Goal: Task Accomplishment & Management: Complete application form

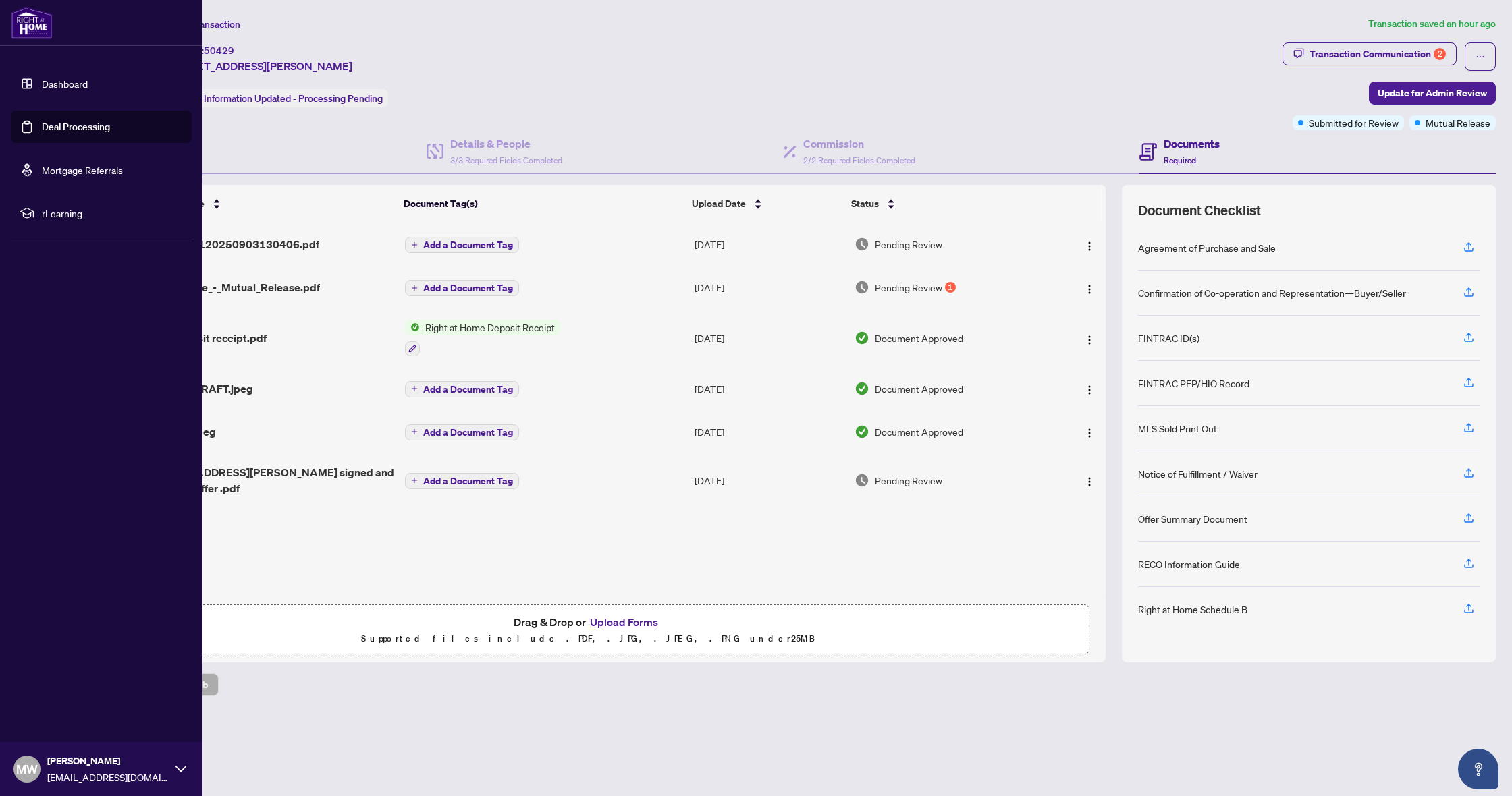
drag, startPoint x: 29, startPoint y: 29, endPoint x: 24, endPoint y: 38, distance: 10.3
click at [29, 29] on img at bounding box center [31, 23] width 42 height 32
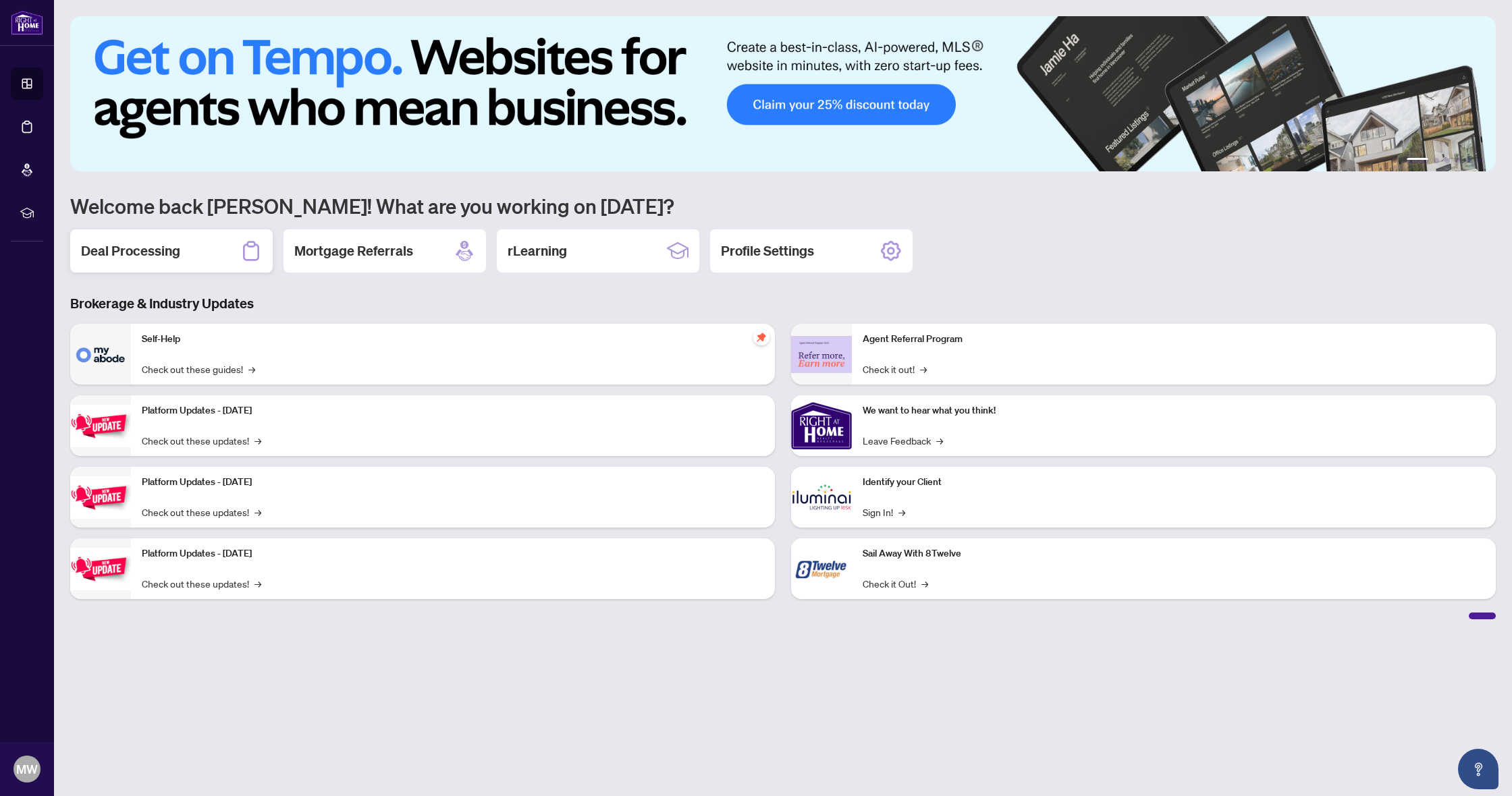
click at [161, 241] on div "Deal Processing" at bounding box center [171, 251] width 202 height 43
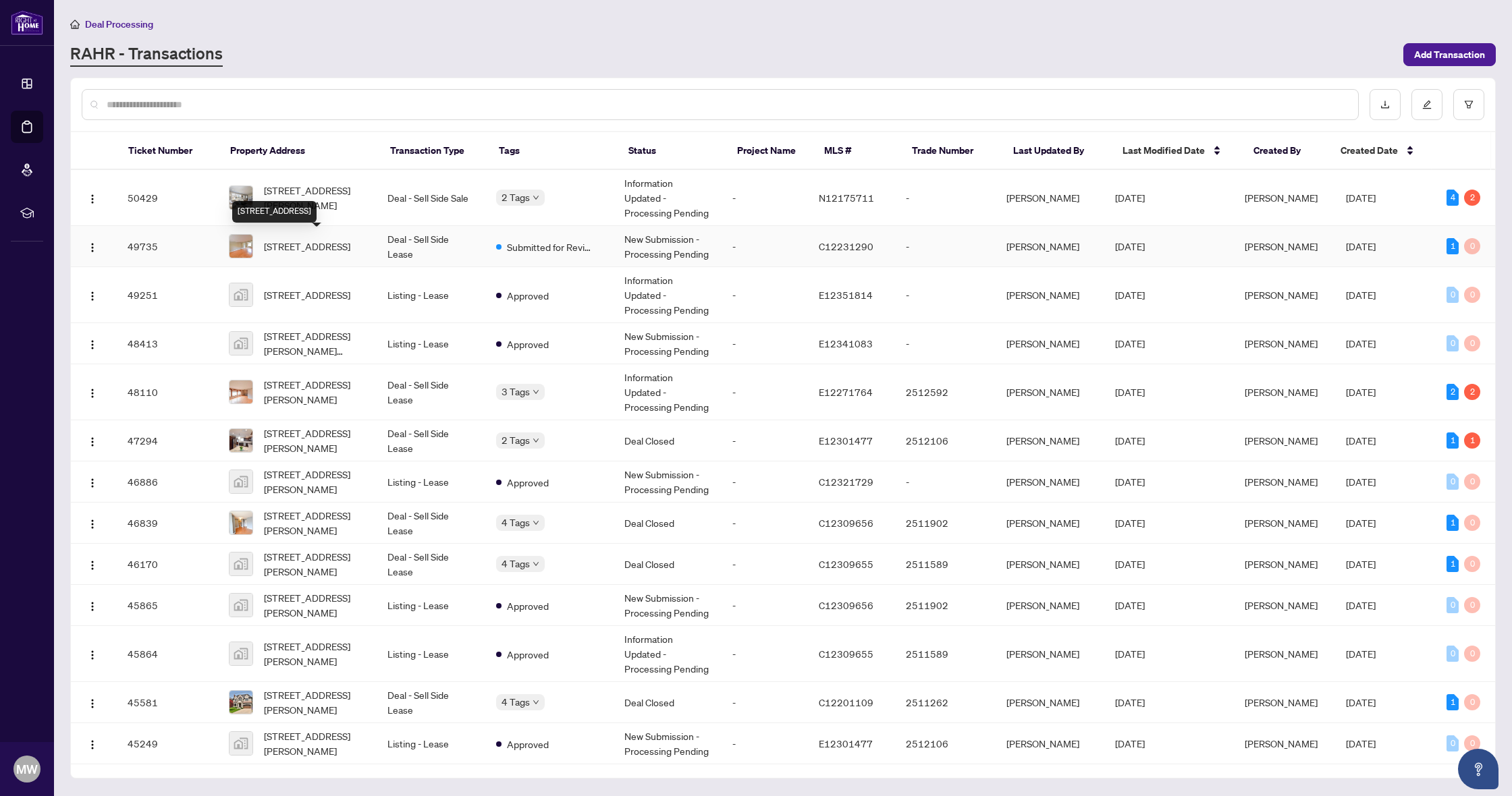
click at [285, 206] on div "[STREET_ADDRESS]" at bounding box center [274, 211] width 85 height 22
click at [325, 198] on span "[STREET_ADDRESS][PERSON_NAME]" at bounding box center [315, 197] width 102 height 29
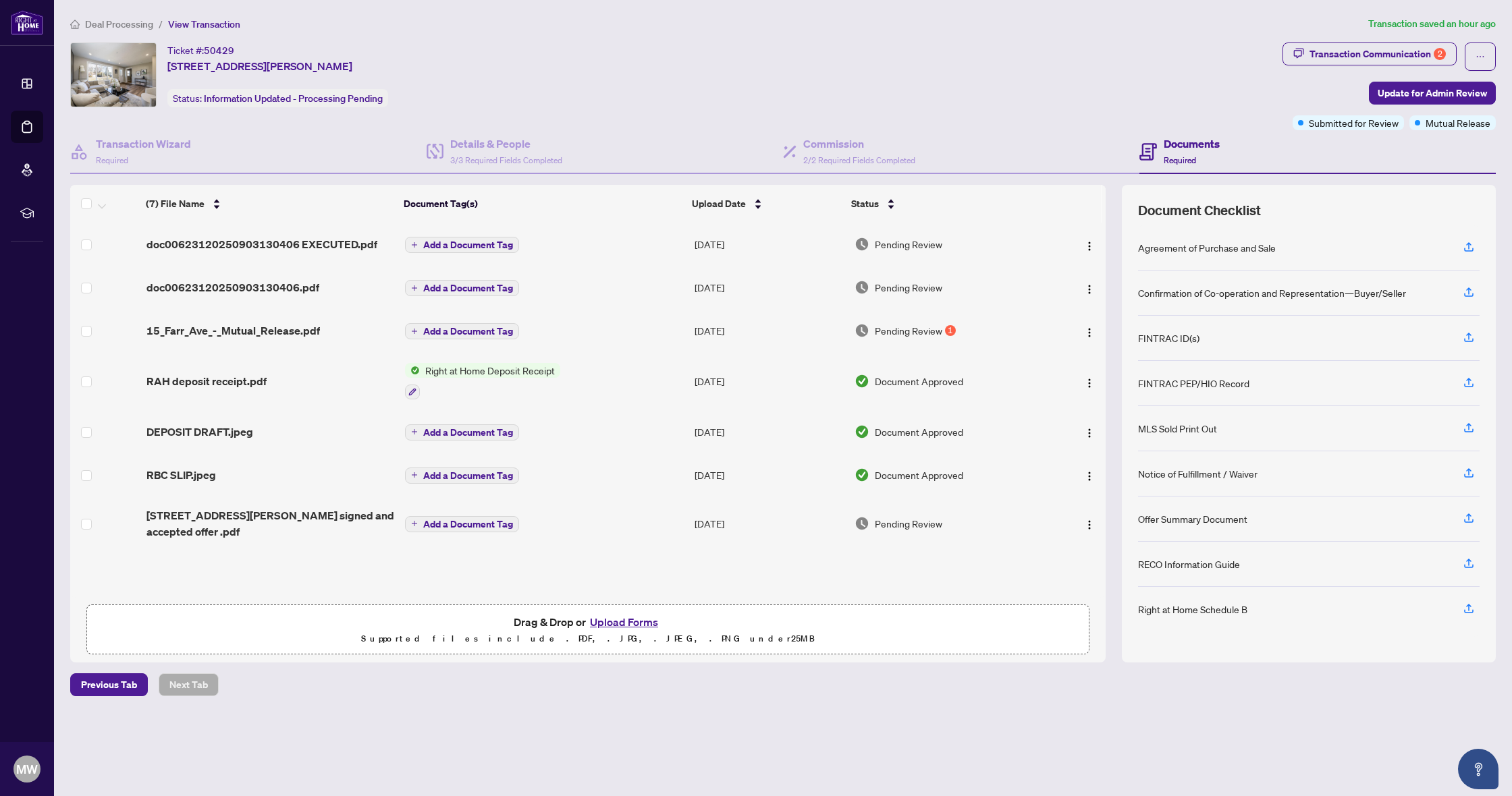
click at [642, 623] on button "Upload Forms" at bounding box center [623, 622] width 76 height 17
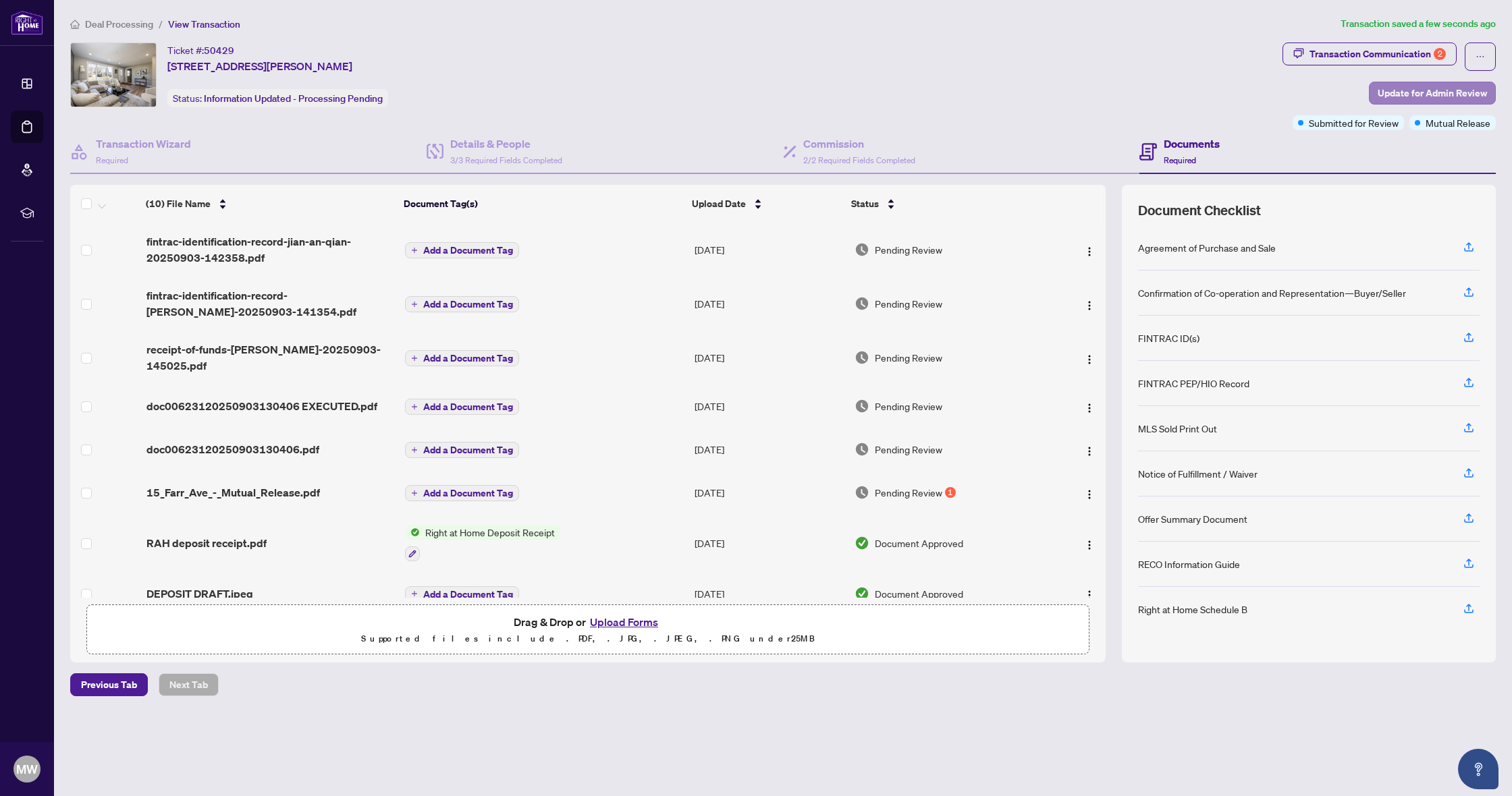
click at [1427, 87] on span "Update for Admin Review" at bounding box center [1432, 93] width 109 height 22
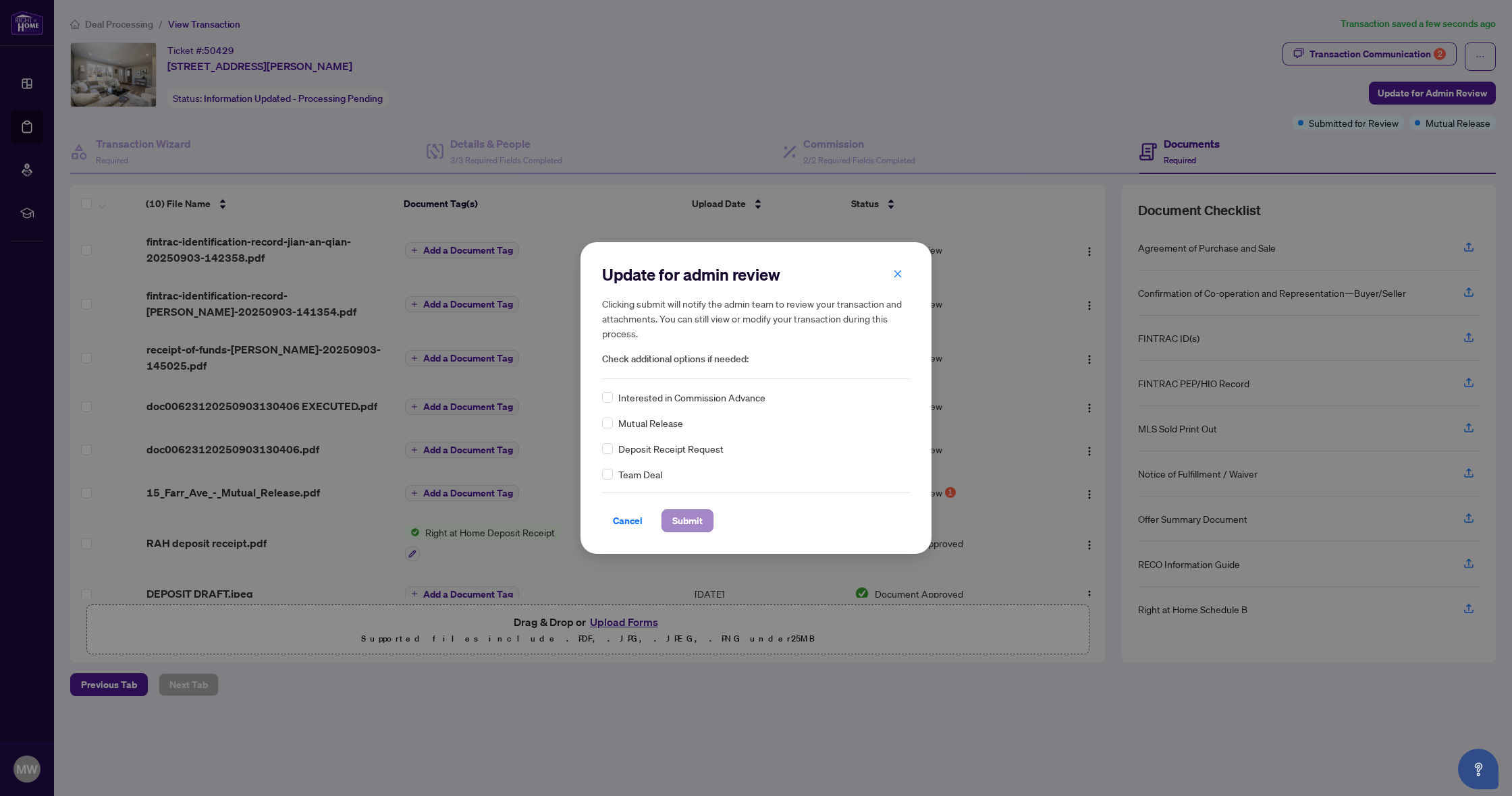
click at [689, 517] on span "Submit" at bounding box center [687, 520] width 30 height 22
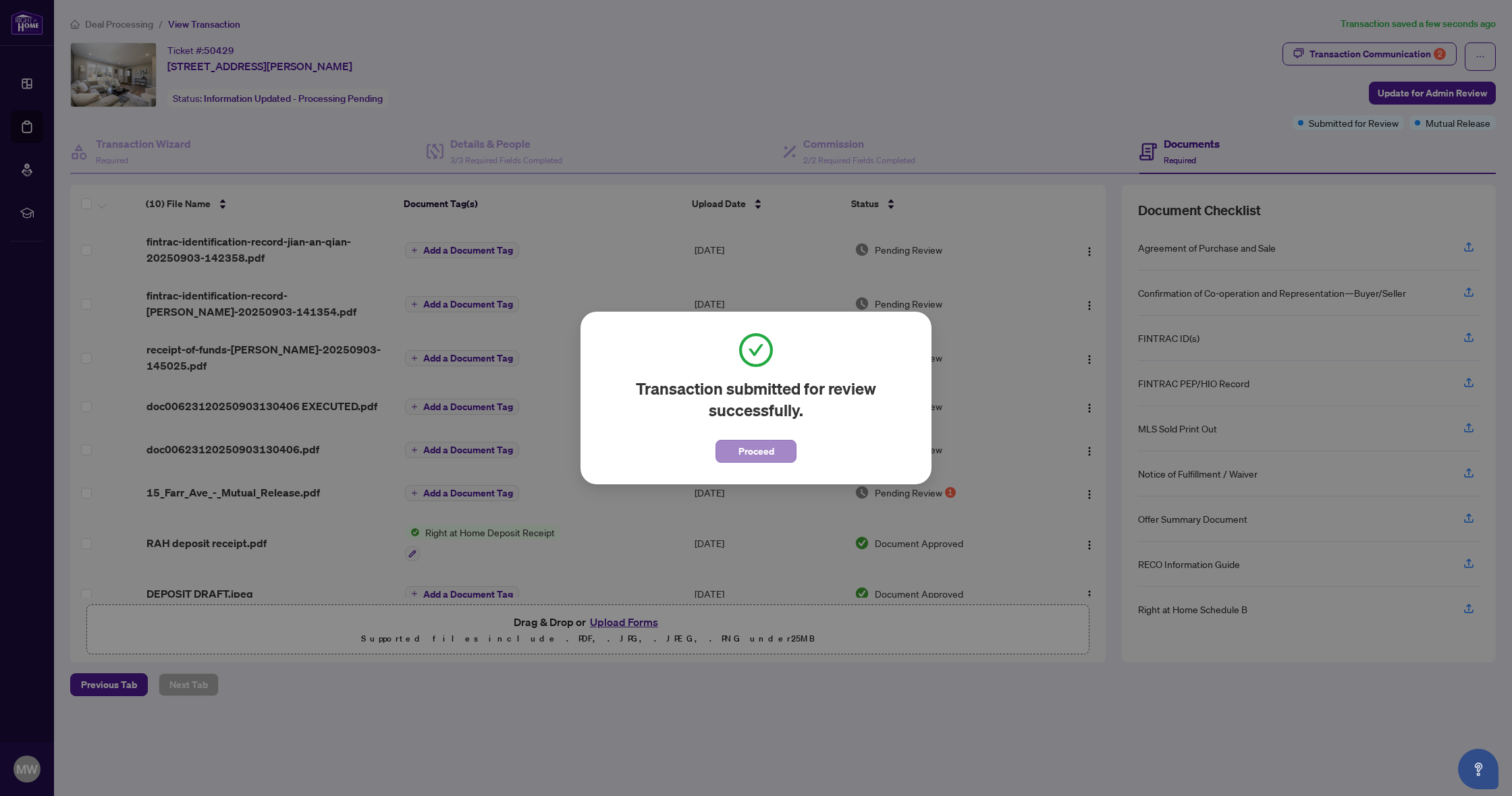
click at [736, 455] on button "Proceed" at bounding box center [756, 451] width 81 height 23
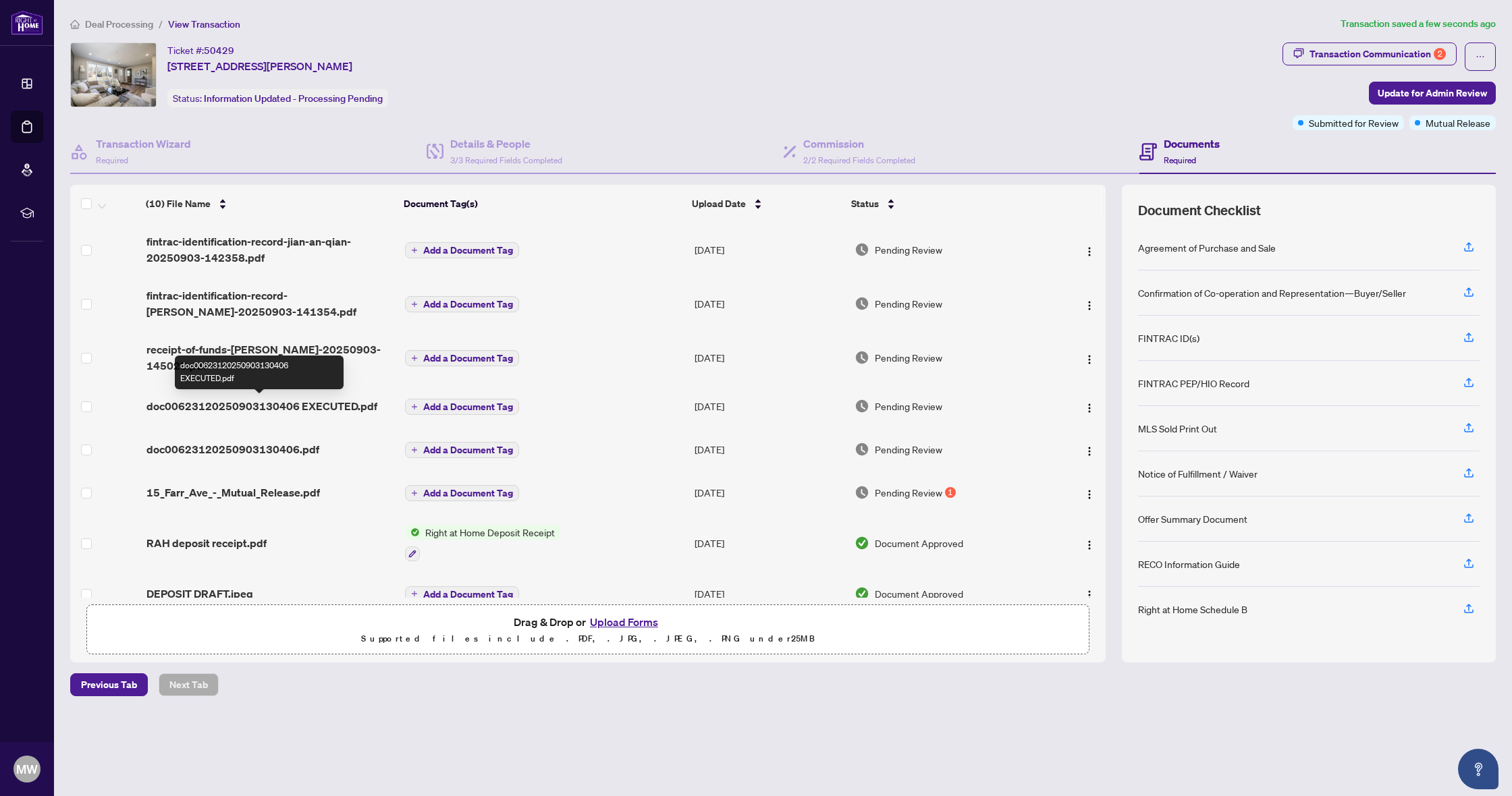
click at [316, 408] on span "doc00623120250903130406 EXECUTED.pdf" at bounding box center [262, 406] width 231 height 16
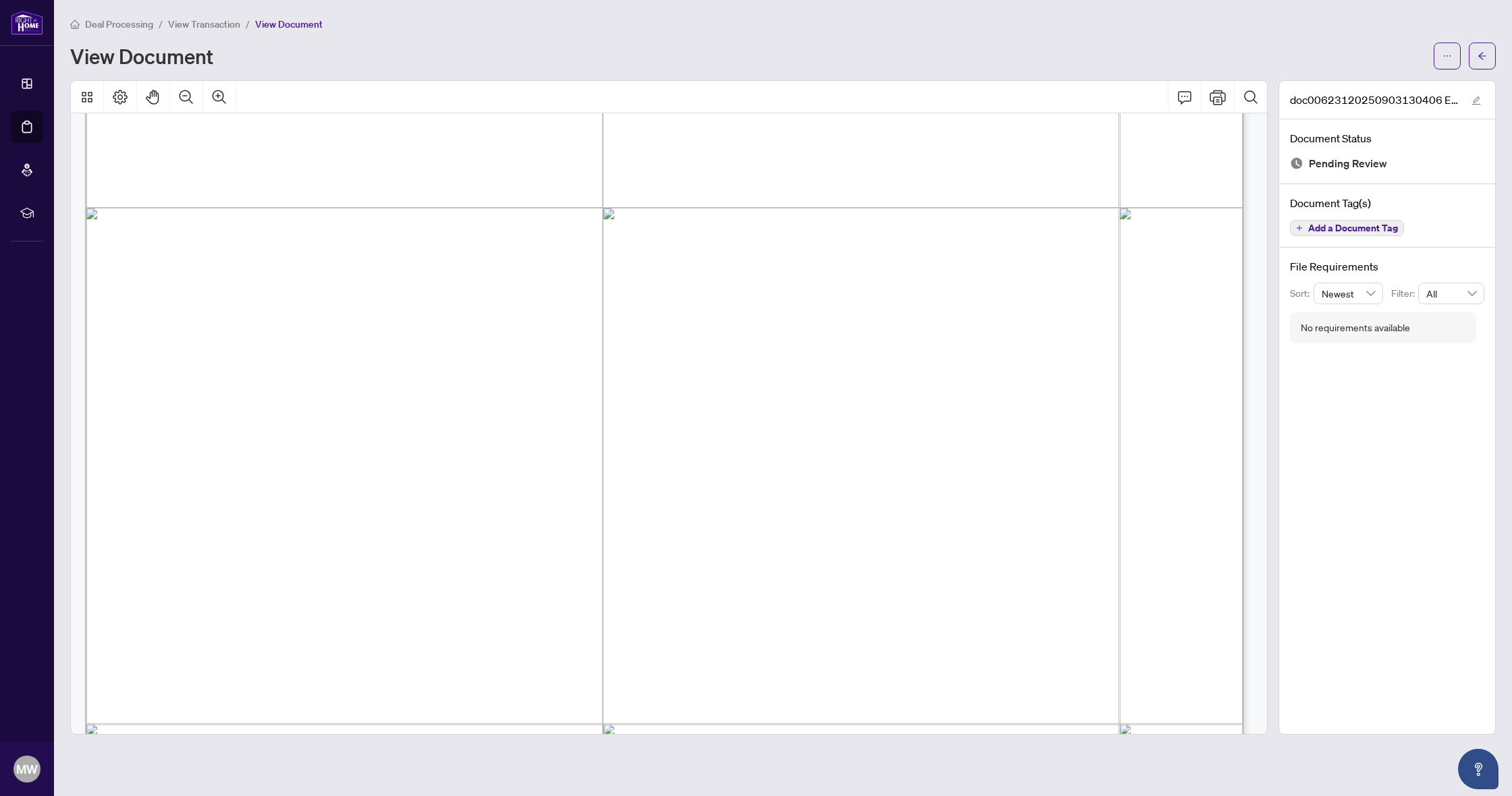
scroll to position [900, 0]
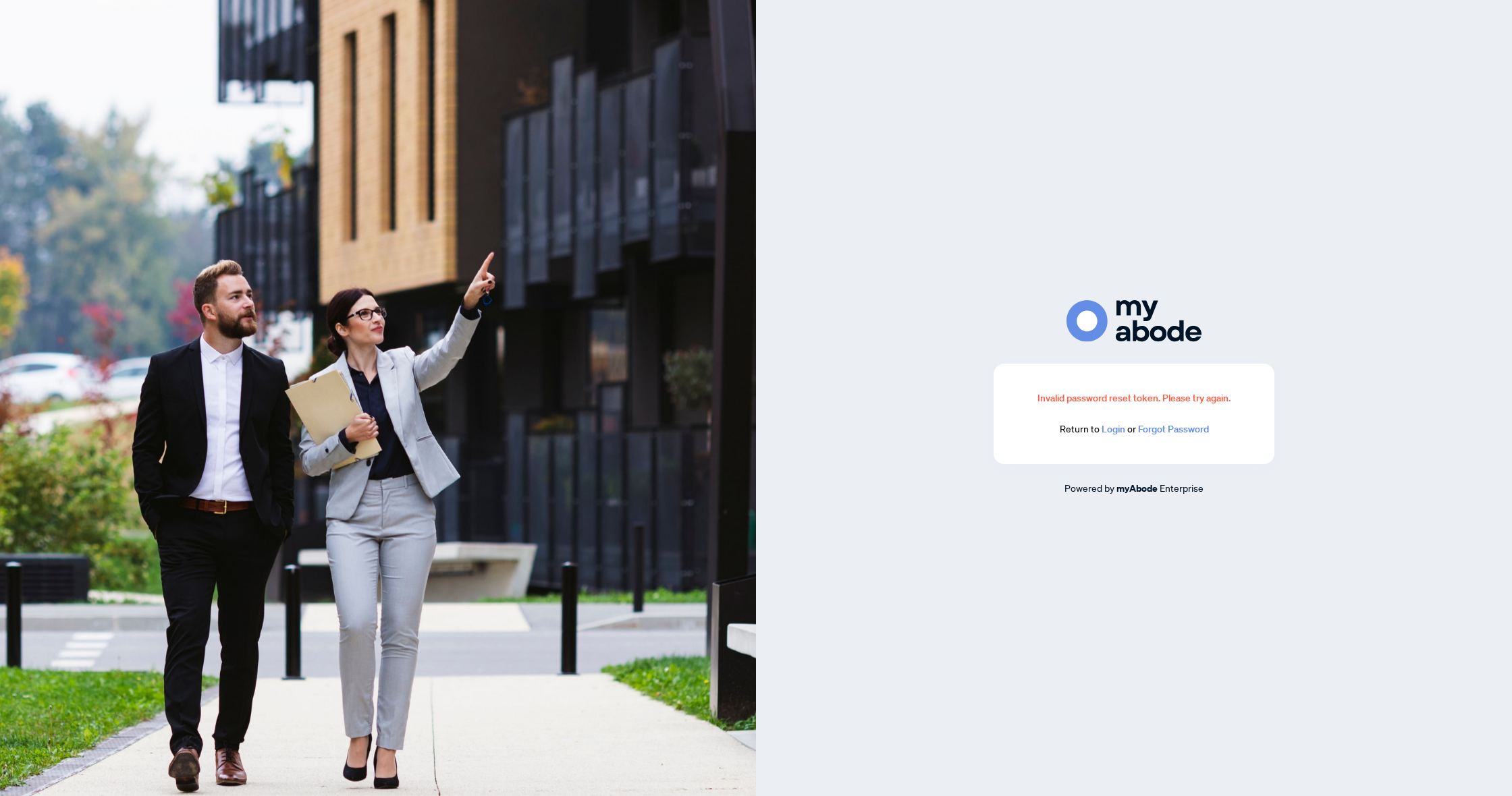
click at [1119, 432] on link "Login" at bounding box center [1113, 429] width 24 height 12
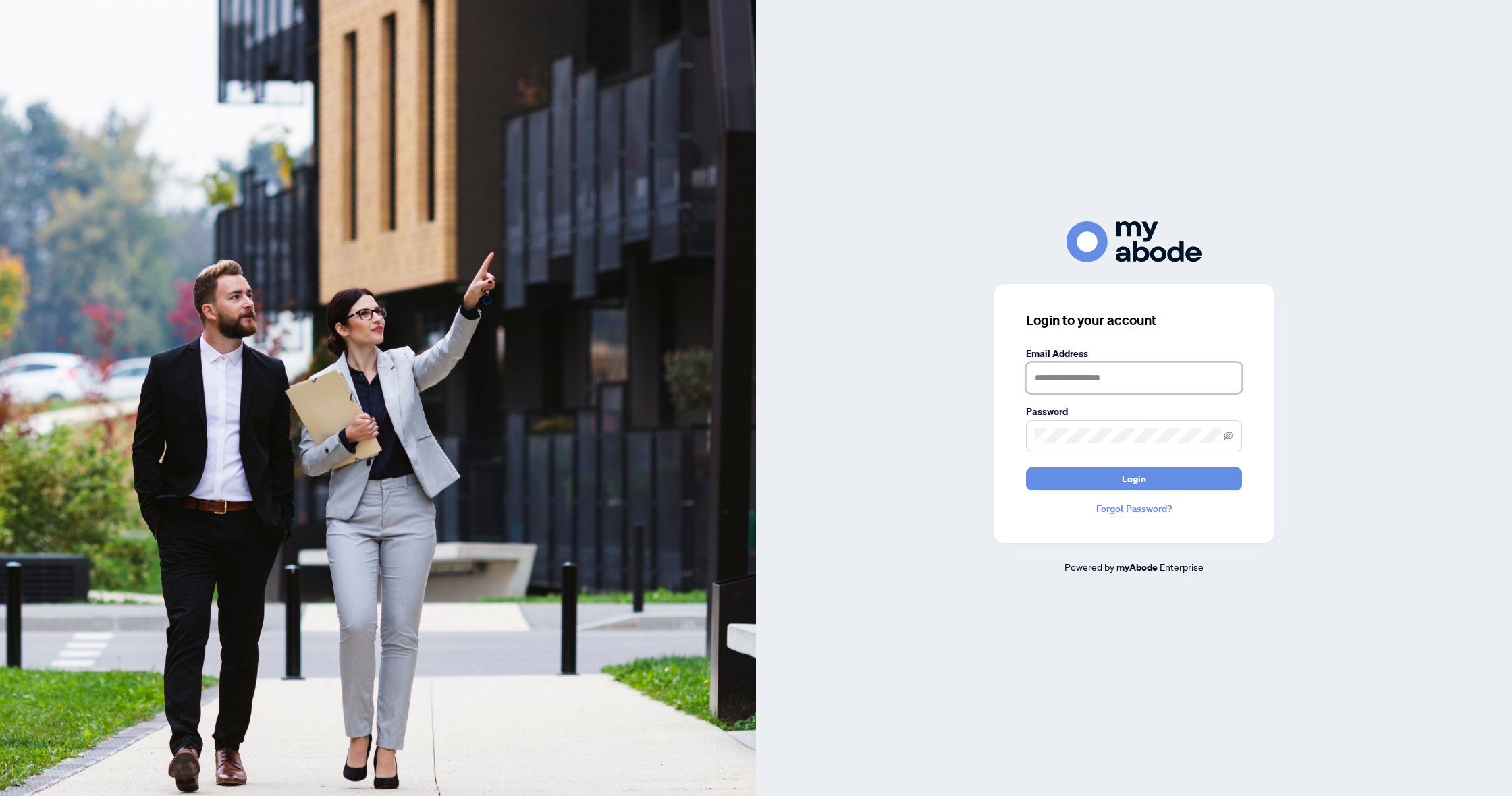
type input "**********"
click at [1108, 479] on button "Login" at bounding box center [1133, 479] width 216 height 23
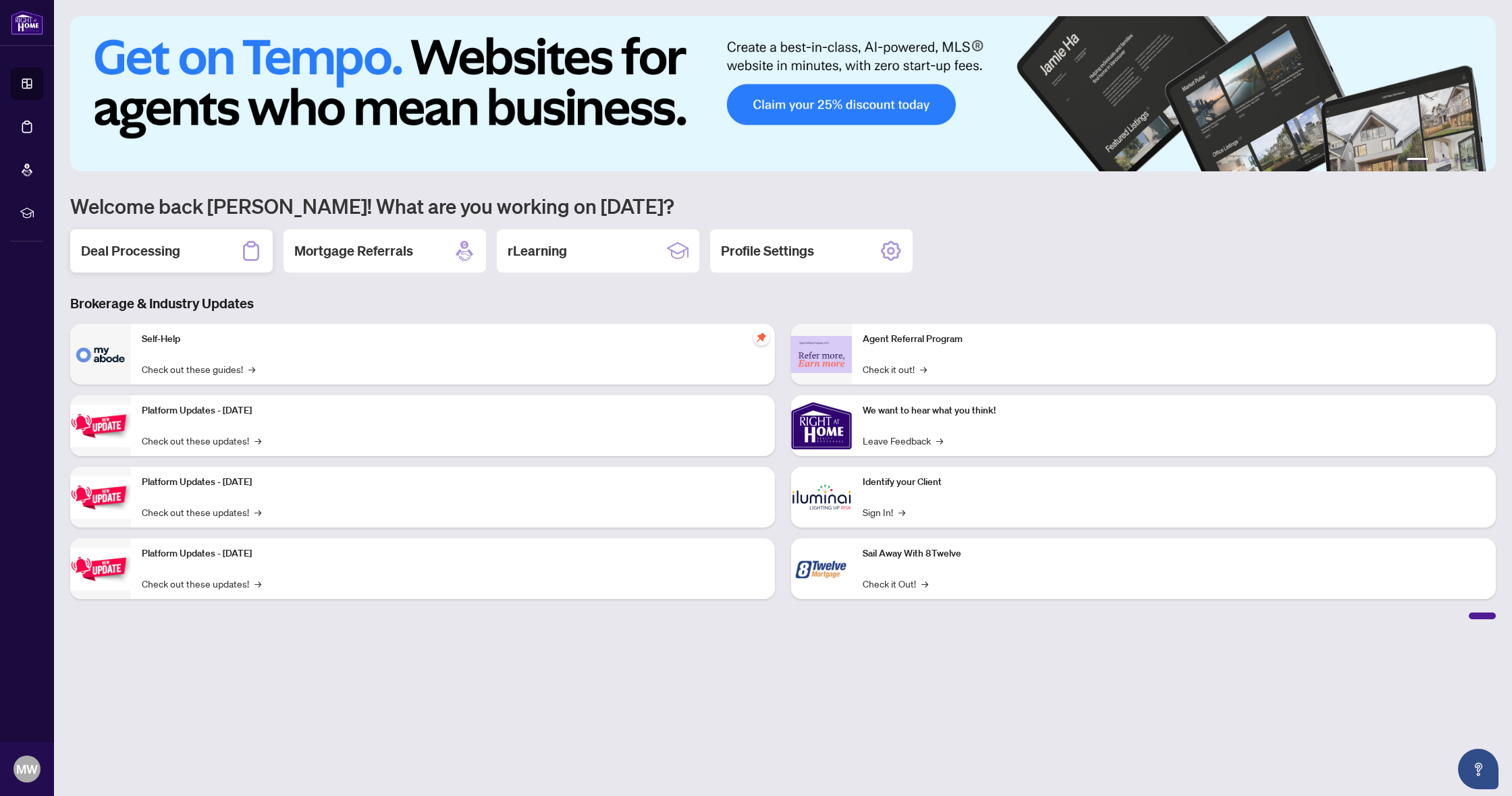
click at [120, 252] on h2 "Deal Processing" at bounding box center [131, 250] width 99 height 19
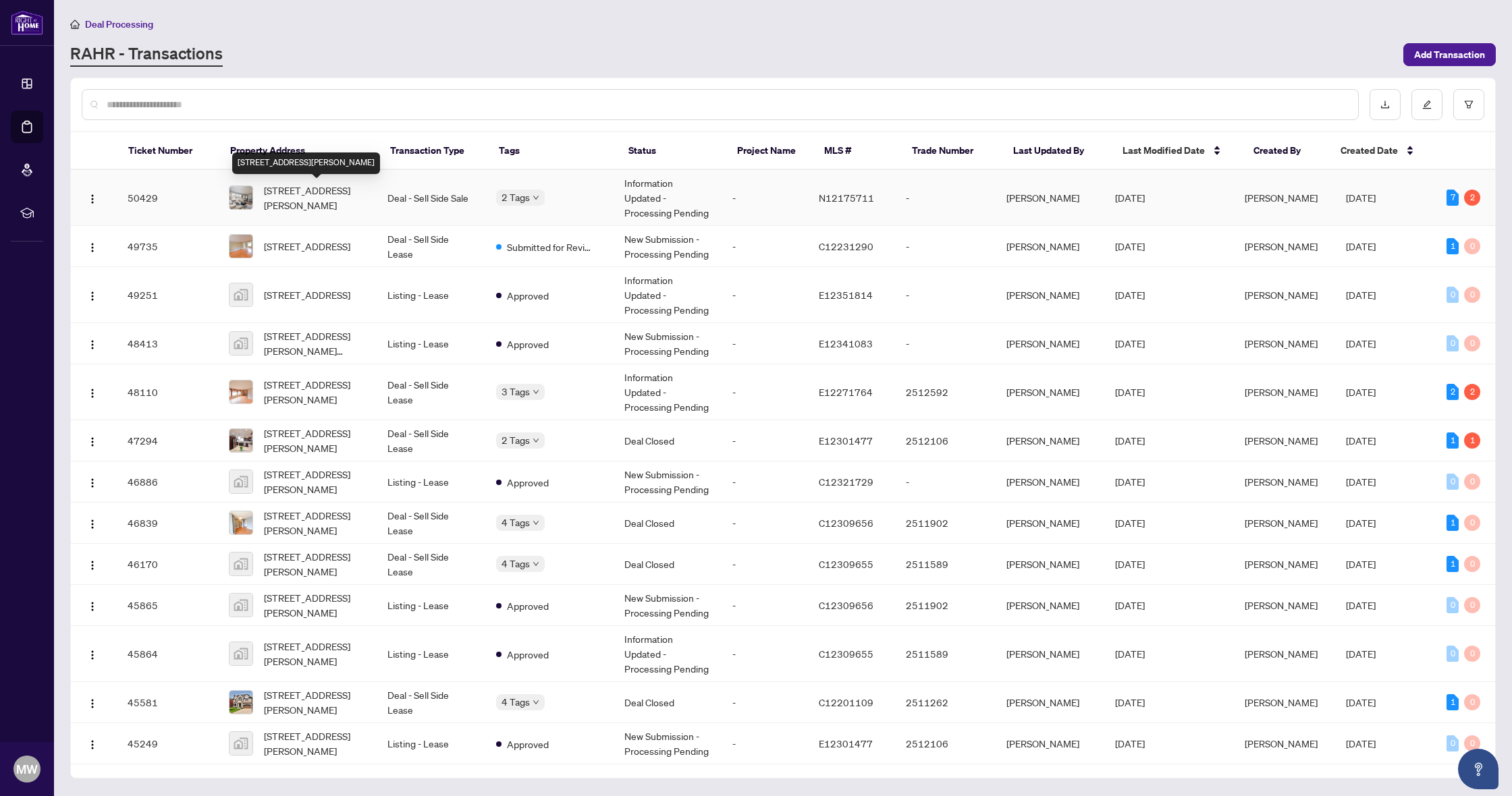
click at [296, 194] on span "[STREET_ADDRESS][PERSON_NAME]" at bounding box center [315, 197] width 102 height 29
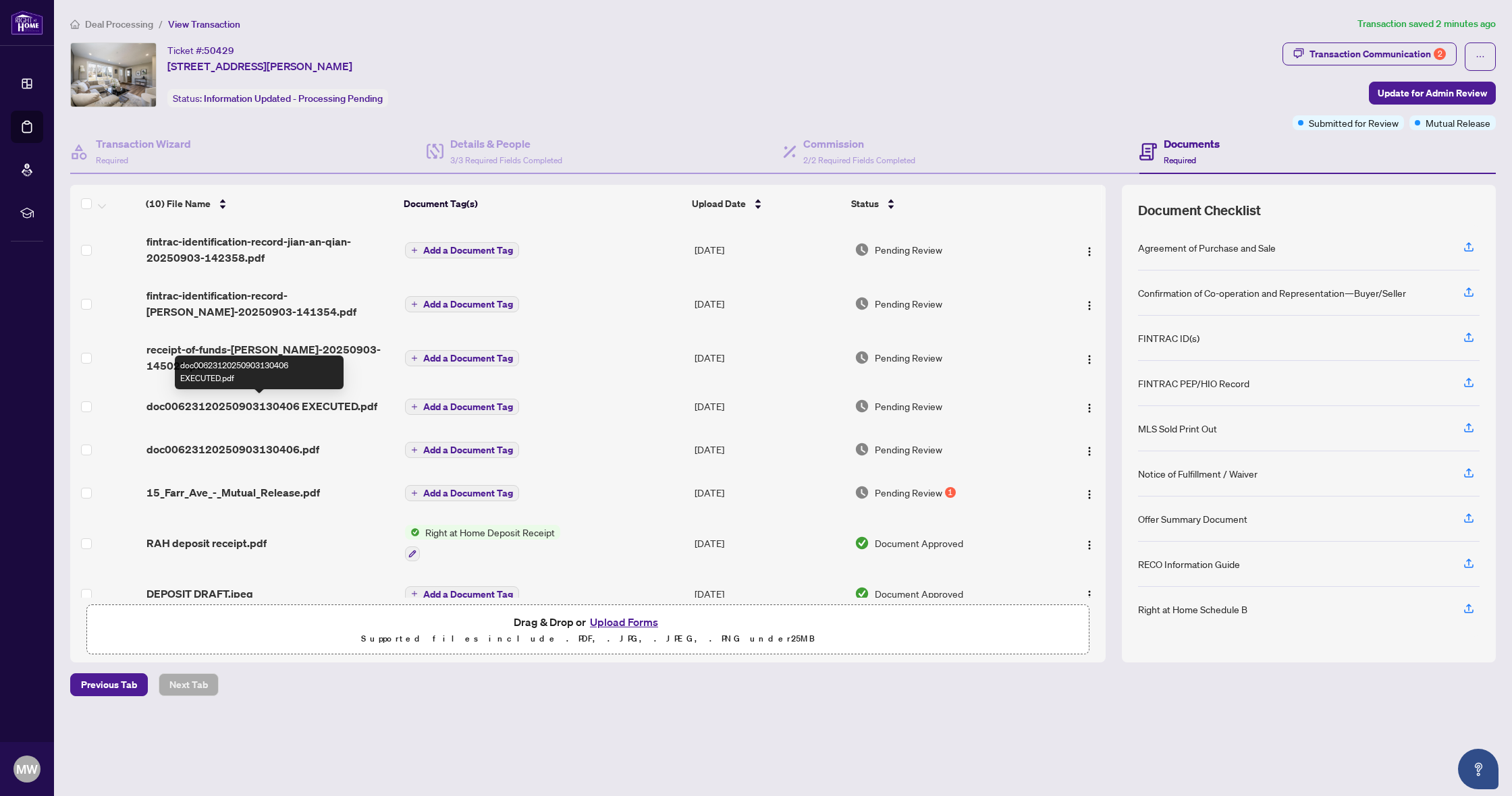
click at [297, 403] on span "doc00623120250903130406 EXECUTED.pdf" at bounding box center [262, 406] width 231 height 16
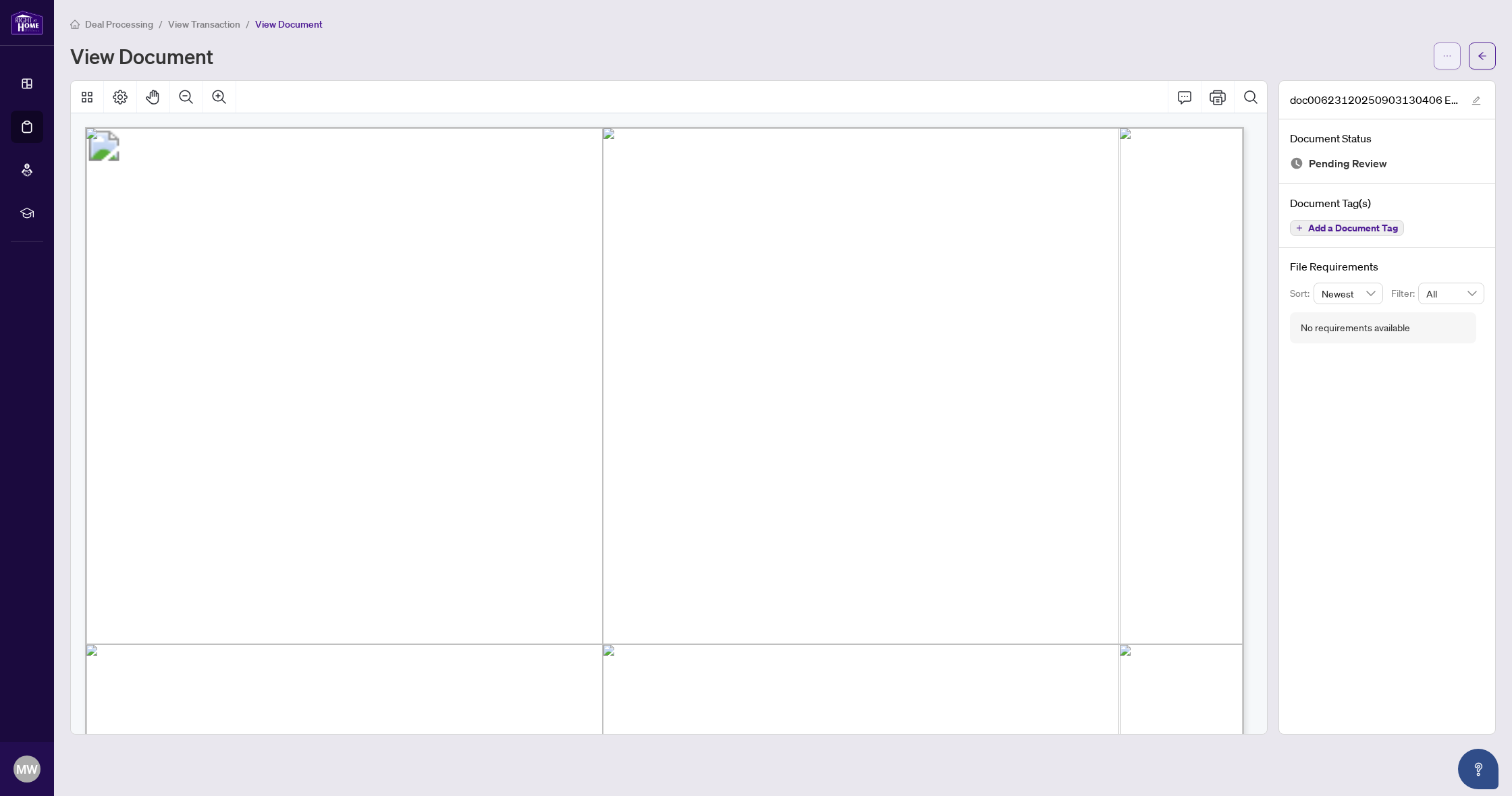
click at [1446, 59] on icon "ellipsis" at bounding box center [1448, 56] width 10 height 10
click at [1383, 90] on span "Download" at bounding box center [1399, 85] width 103 height 15
